Goal: Information Seeking & Learning: Learn about a topic

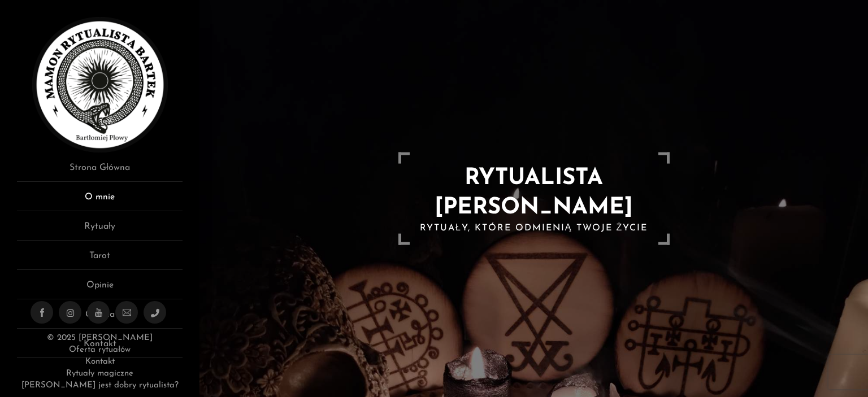
click at [112, 192] on link "O mnie" at bounding box center [99, 200] width 165 height 21
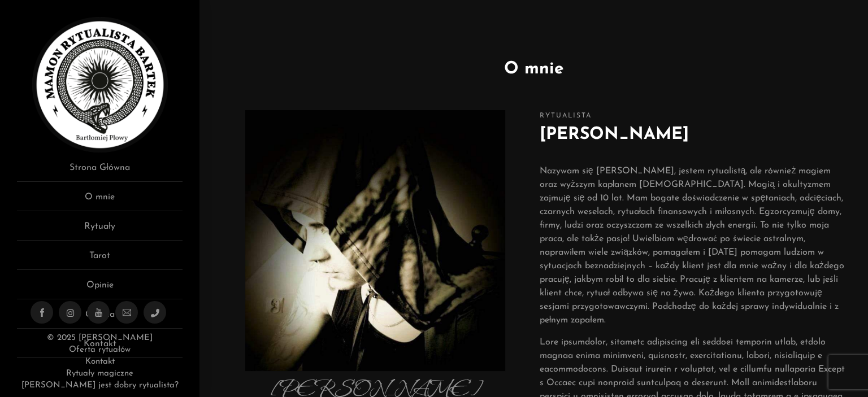
drag, startPoint x: 541, startPoint y: 135, endPoint x: 701, endPoint y: 142, distance: 161.1
click at [701, 142] on h2 "Bartłomiej Płowy" at bounding box center [692, 134] width 306 height 25
click at [695, 142] on h2 "Bartłomiej Płowy" at bounding box center [692, 134] width 306 height 25
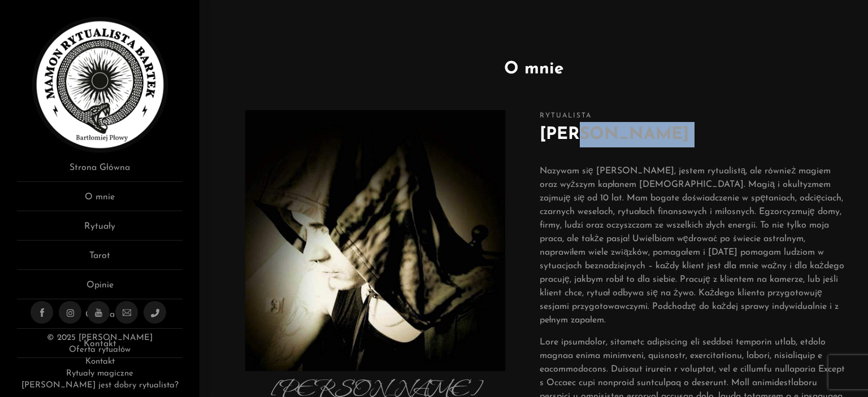
click at [695, 142] on h2 "[PERSON_NAME]" at bounding box center [692, 134] width 306 height 25
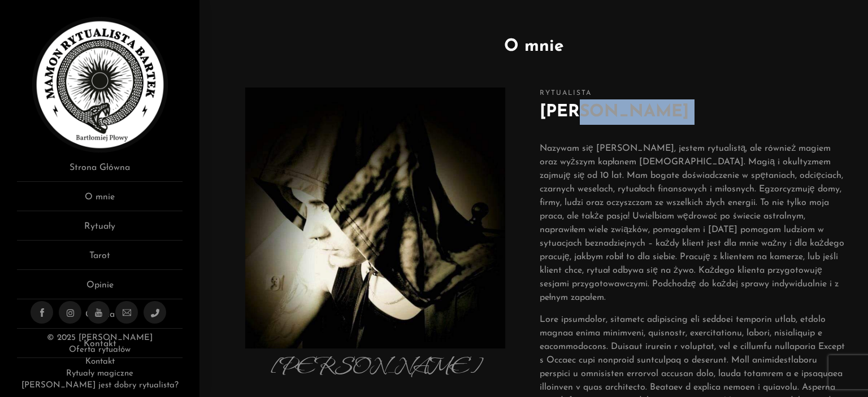
scroll to position [282, 0]
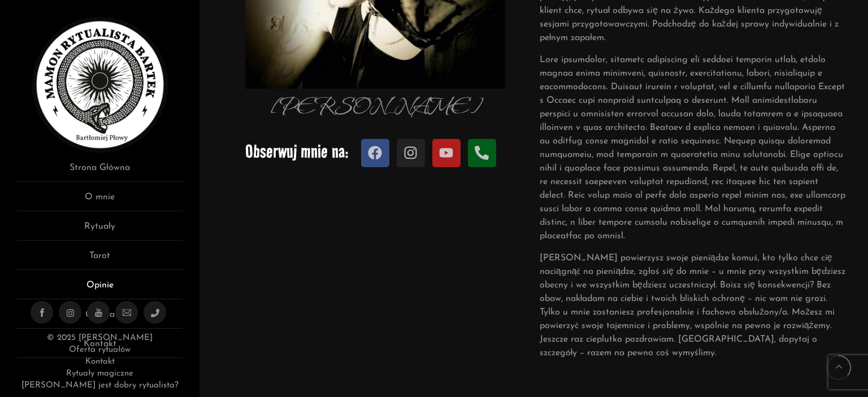
click at [114, 286] on link "Opinie" at bounding box center [99, 288] width 165 height 21
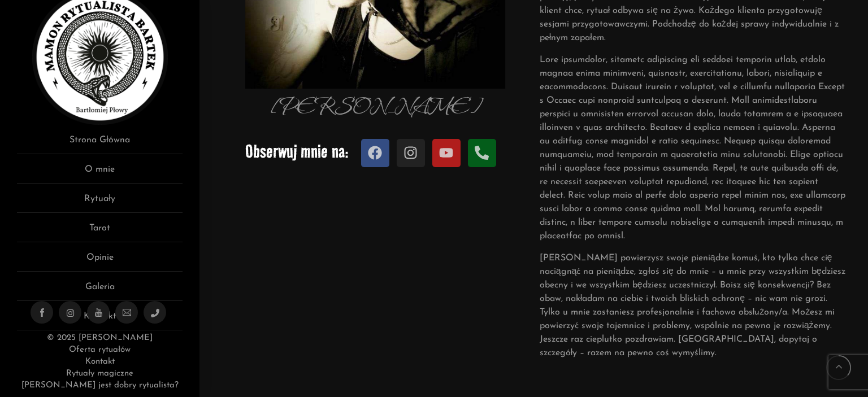
click at [142, 383] on link "[PERSON_NAME] jest dobry rytualista?" at bounding box center [99, 385] width 157 height 8
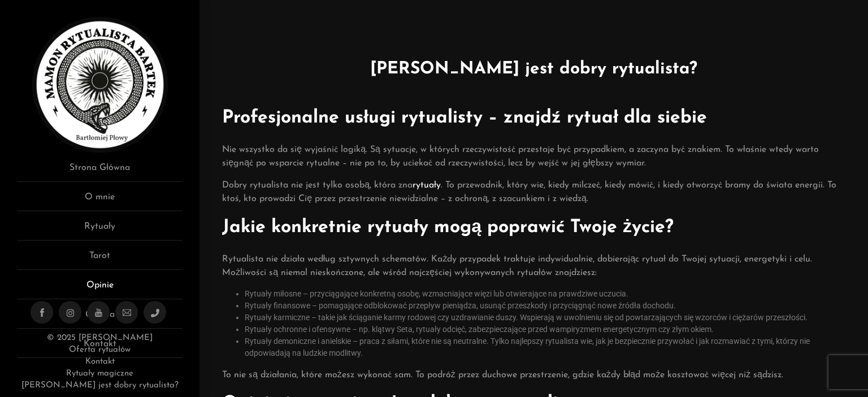
click at [110, 287] on link "Opinie" at bounding box center [99, 288] width 165 height 21
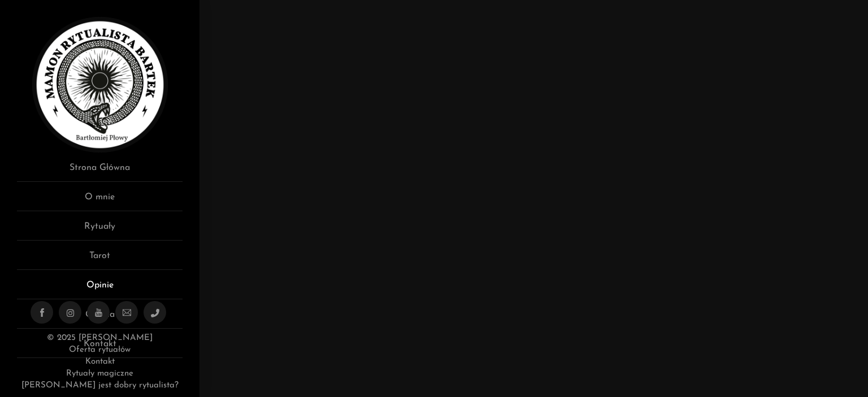
scroll to position [28, 0]
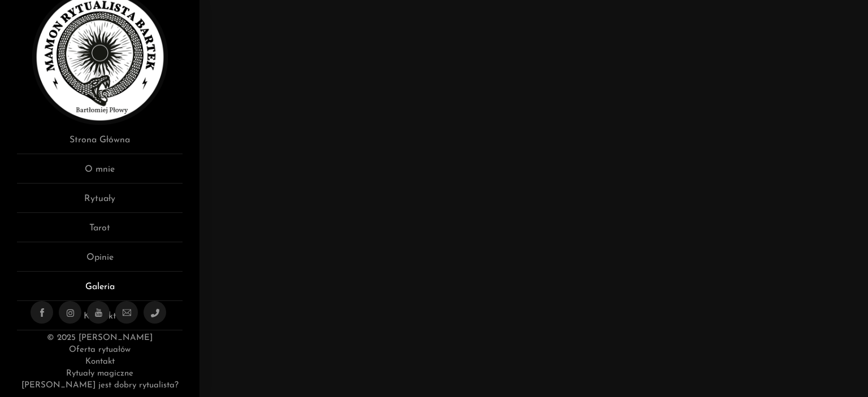
click at [101, 285] on link "Galeria" at bounding box center [99, 290] width 165 height 21
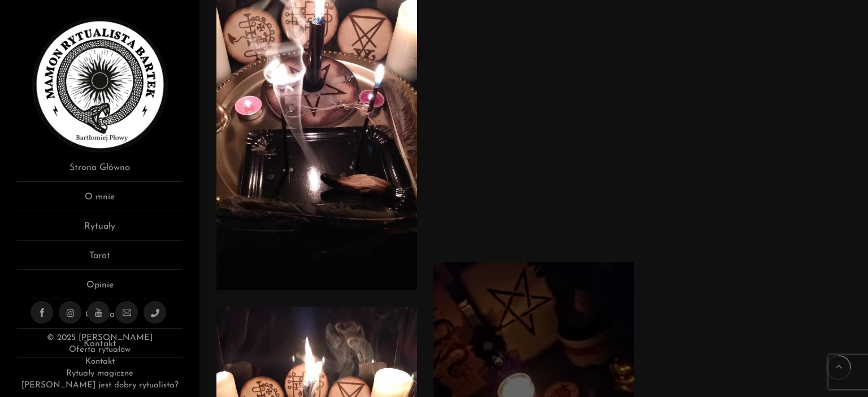
scroll to position [1468, 0]
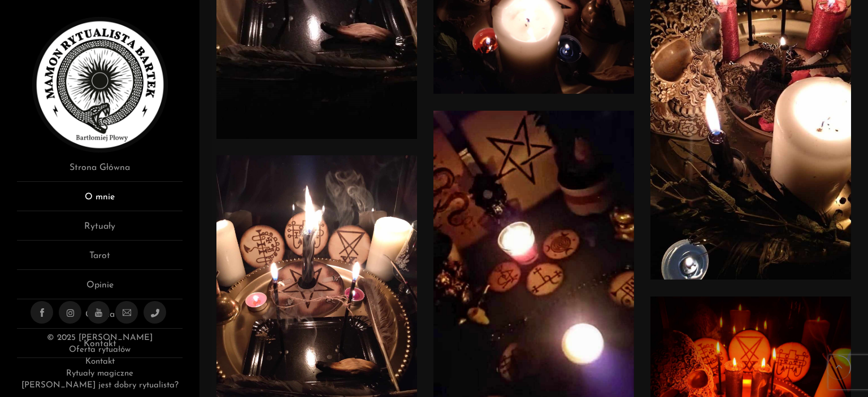
click at [101, 191] on link "O mnie" at bounding box center [99, 200] width 165 height 21
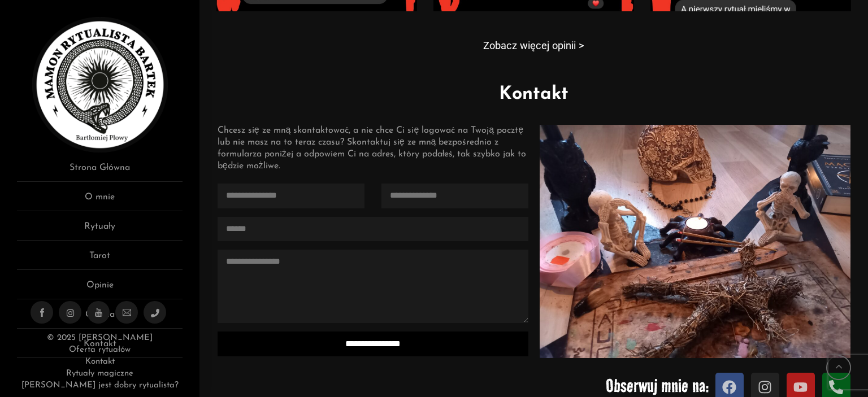
scroll to position [1222, 0]
